Goal: Register for event/course

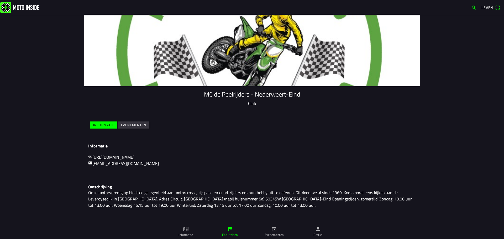
click at [271, 228] on icon "kalender" at bounding box center [274, 229] width 6 height 6
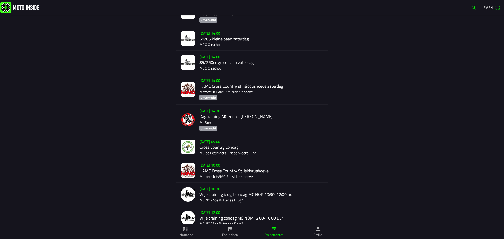
scroll to position [275, 0]
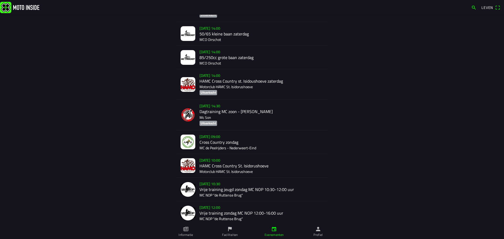
click at [214, 136] on div "[DATE] 09:00 Cross Country zondag MC de Peelrijders - [GEOGRAPHIC_DATA]-Eind" at bounding box center [262, 142] width 124 height 23
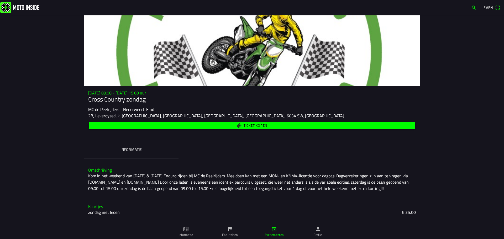
click at [186, 230] on icon "papier" at bounding box center [186, 229] width 6 height 6
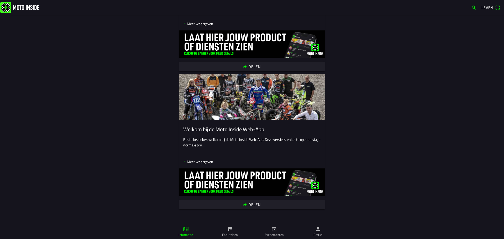
scroll to position [3819, 0]
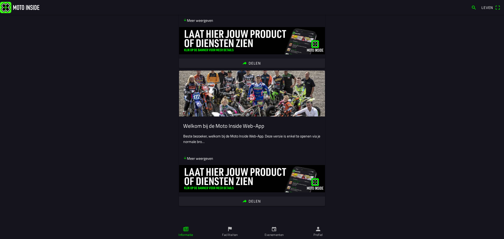
click at [316, 230] on icon "persoon" at bounding box center [318, 229] width 6 height 6
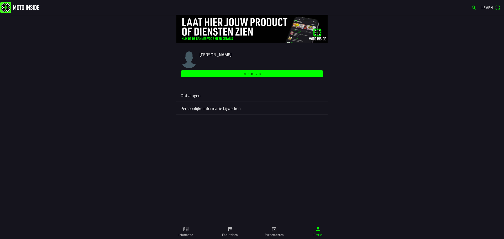
click at [273, 229] on icon "kalender" at bounding box center [274, 229] width 6 height 6
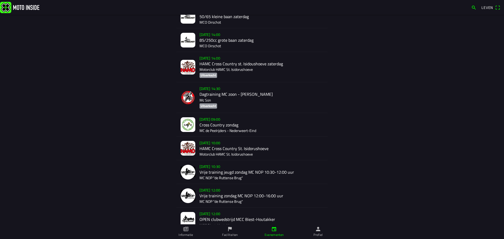
scroll to position [315, 0]
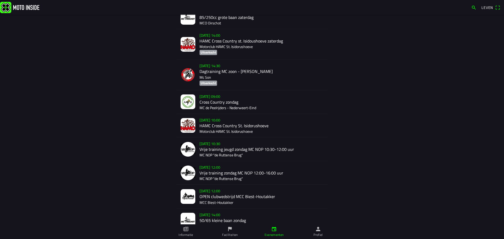
click at [221, 97] on div "[DATE] 09:00 Cross Country zondag MC de Peelrijders - [GEOGRAPHIC_DATA]-Eind" at bounding box center [262, 101] width 124 height 23
